Goal: Information Seeking & Learning: Learn about a topic

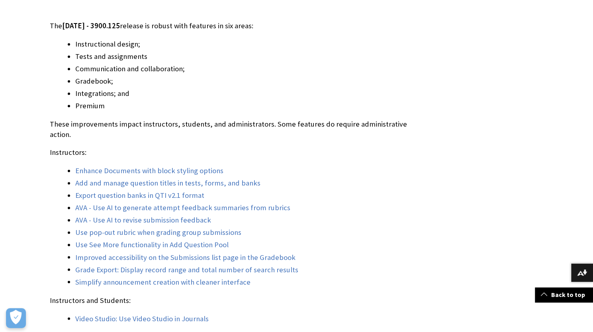
scroll to position [682, 0]
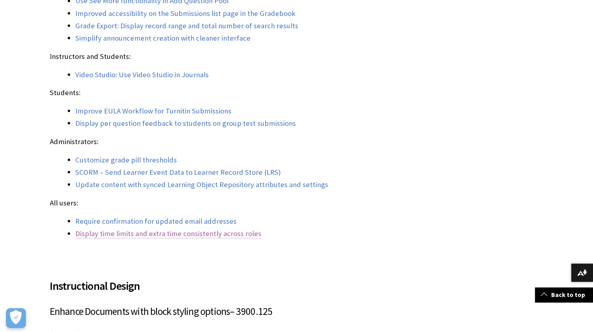
click at [108, 229] on link "Display time limits and extra time consistently across roles" at bounding box center [168, 234] width 186 height 10
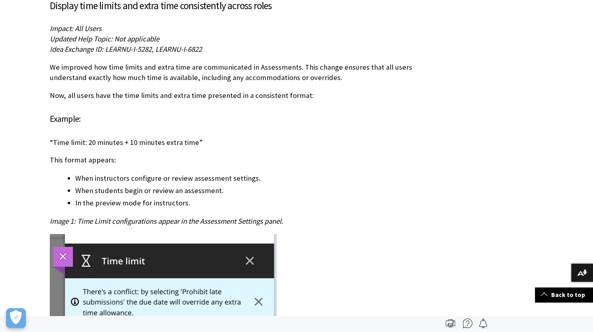
scroll to position [3203, 0]
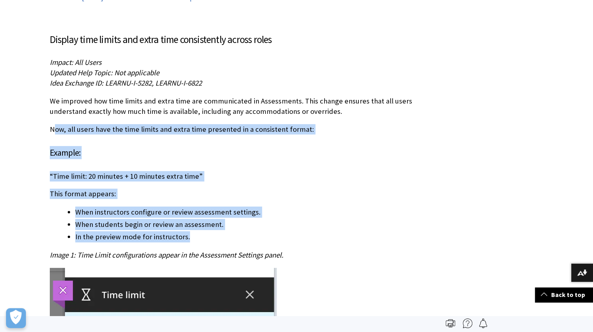
drag, startPoint x: 198, startPoint y: 216, endPoint x: 53, endPoint y: 100, distance: 185.2
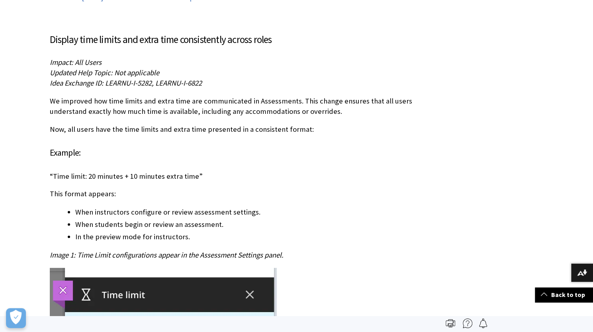
click at [311, 250] on p "Image 1: Time Limit configurations appear in the Assessment Settings panel." at bounding box center [238, 255] width 376 height 10
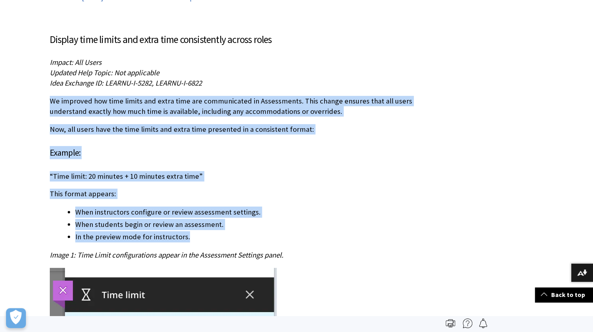
drag, startPoint x: 202, startPoint y: 214, endPoint x: 35, endPoint y: 83, distance: 212.3
copy div "We improved how time limits and extra time are communicated in Assessments. Thi…"
